Goal: Obtain resource: Obtain resource

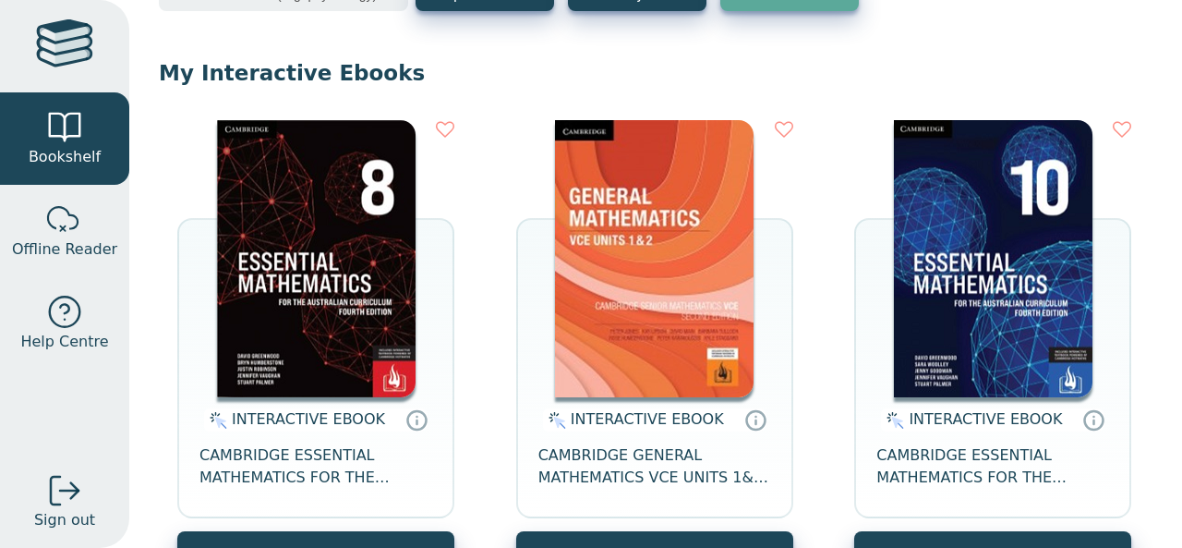
scroll to position [141, 0]
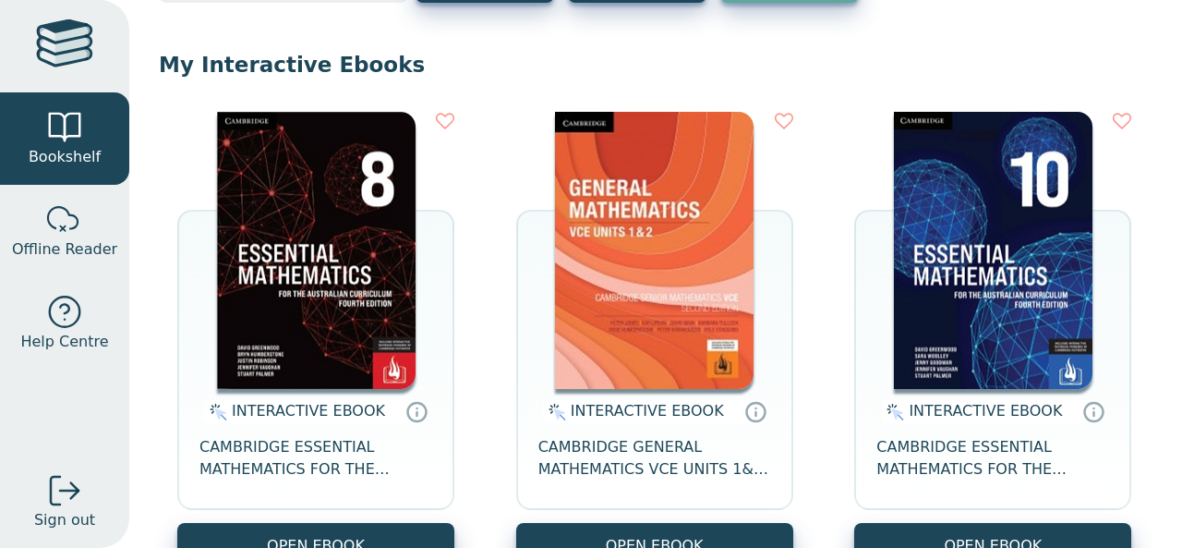
click at [626, 232] on img at bounding box center [654, 250] width 199 height 277
click at [75, 112] on div at bounding box center [64, 127] width 37 height 37
click at [656, 161] on img at bounding box center [654, 250] width 199 height 277
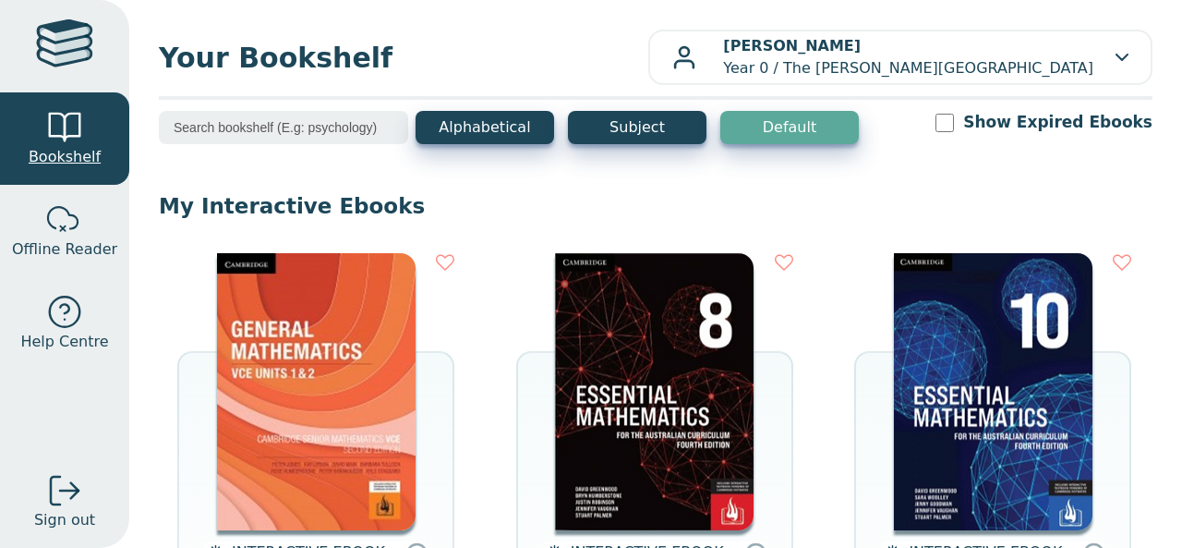
click at [61, 107] on link "Bookshelf" at bounding box center [64, 138] width 129 height 92
click at [63, 123] on div at bounding box center [64, 127] width 37 height 37
click at [65, 157] on span "Bookshelf" at bounding box center [65, 157] width 72 height 22
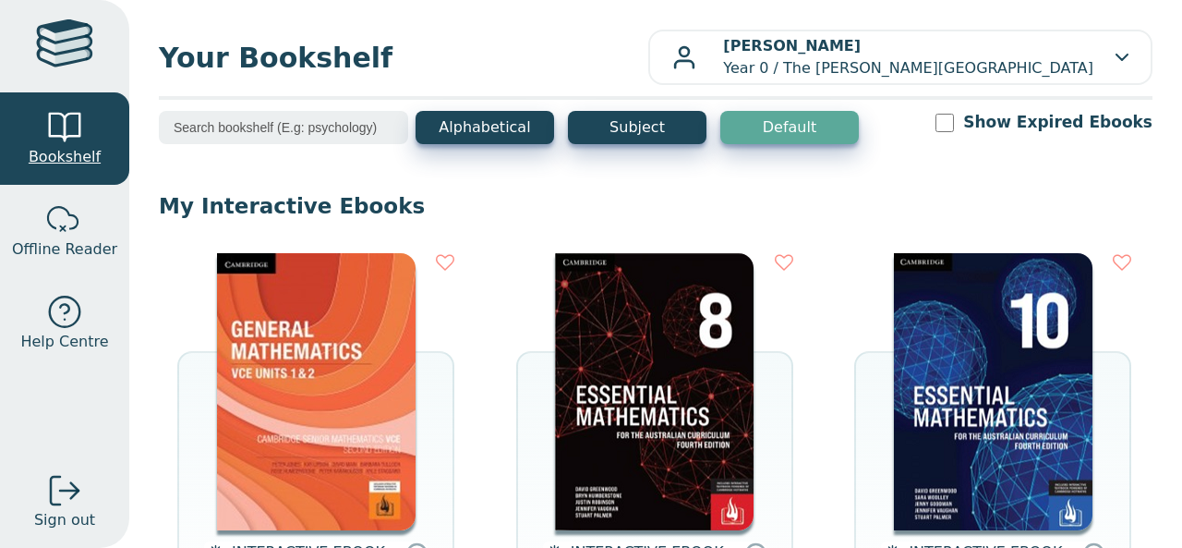
click at [65, 157] on span "Bookshelf" at bounding box center [65, 157] width 72 height 22
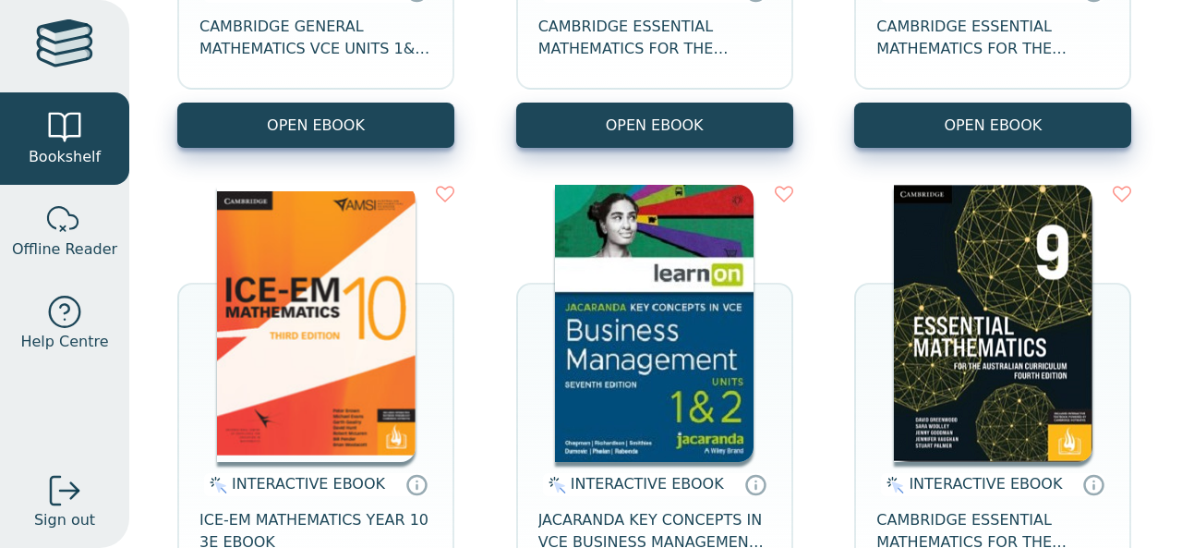
scroll to position [563, 0]
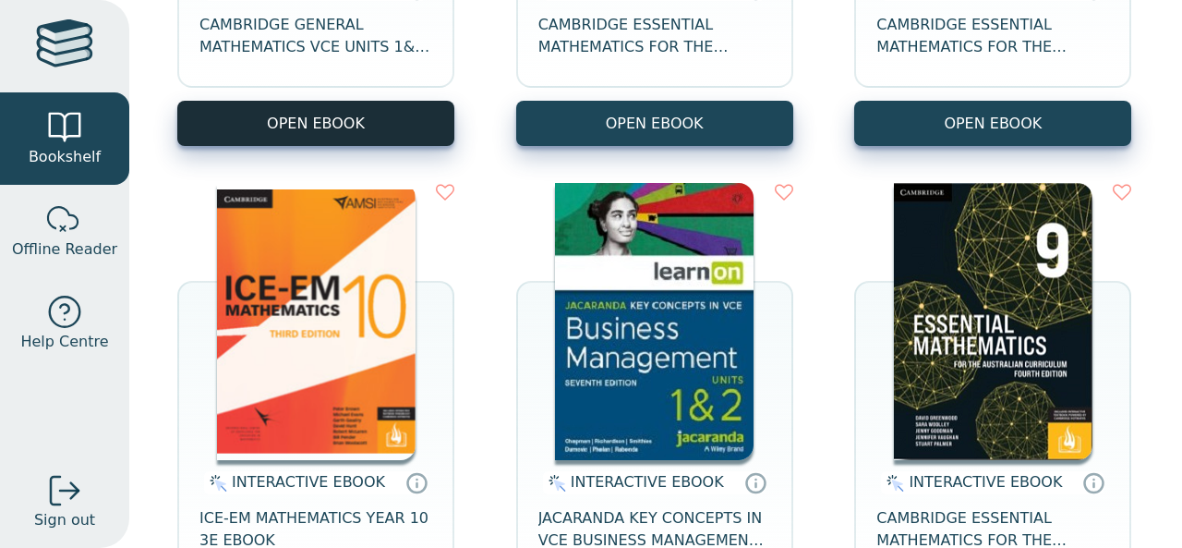
click at [382, 120] on button "OPEN EBOOK" at bounding box center [315, 123] width 277 height 45
